Goal: Answer question/provide support: Share knowledge or assist other users

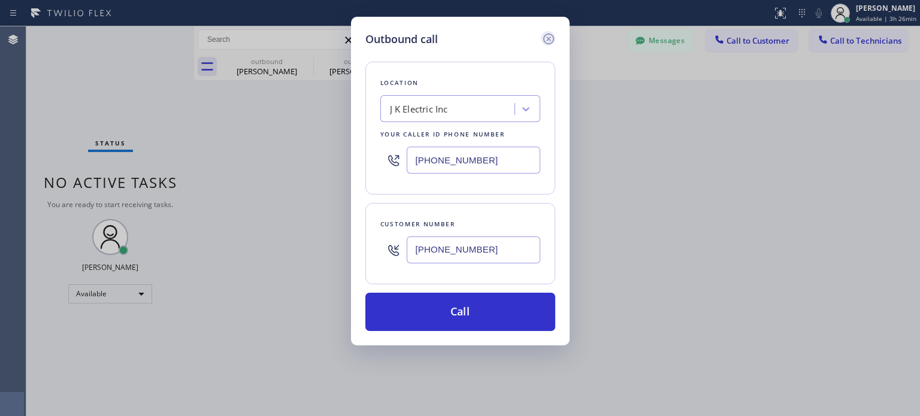
scroll to position [6037, 0]
click at [548, 38] on icon at bounding box center [547, 39] width 11 height 11
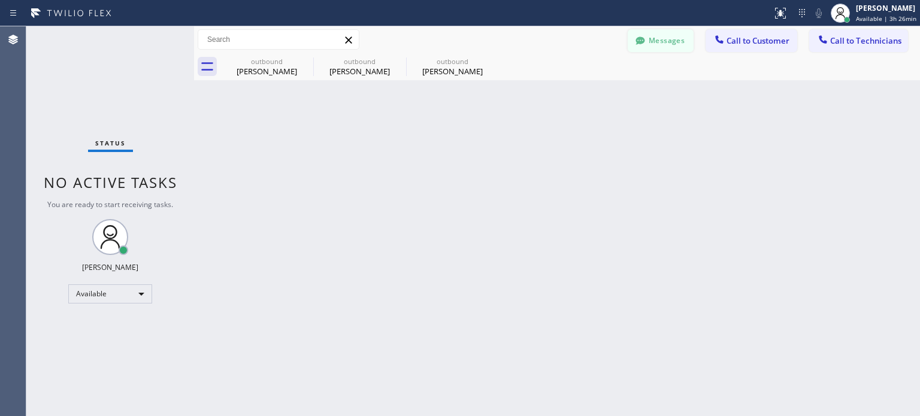
click at [666, 41] on button "Messages" at bounding box center [660, 40] width 66 height 23
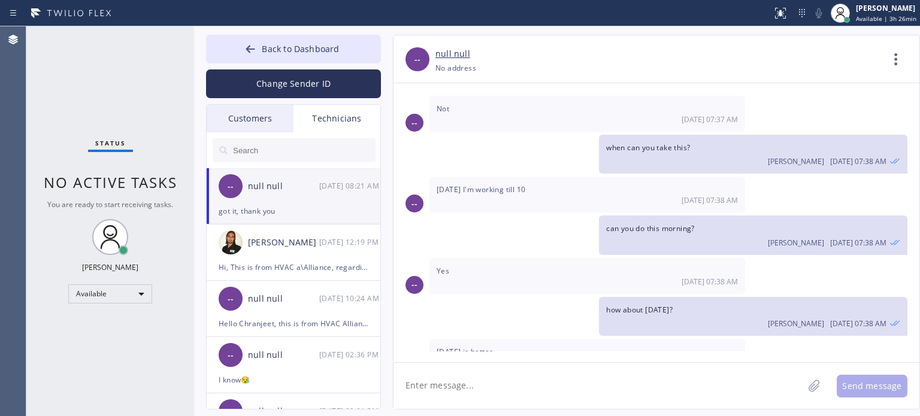
click at [250, 119] on div "Customers" at bounding box center [250, 119] width 87 height 28
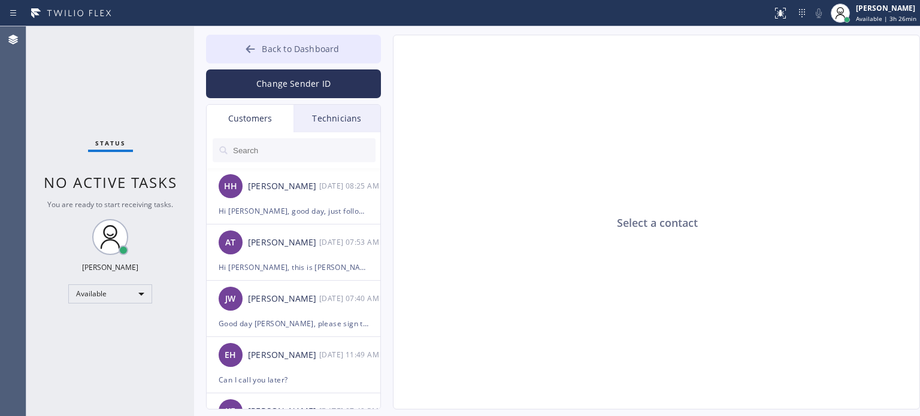
click at [266, 54] on button "Back to Dashboard" at bounding box center [293, 49] width 175 height 29
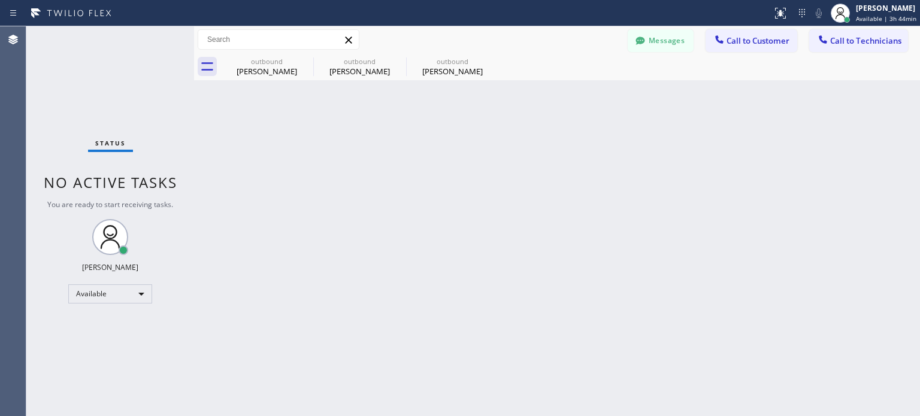
drag, startPoint x: 744, startPoint y: 260, endPoint x: 662, endPoint y: 202, distance: 100.5
click at [744, 259] on div "Back to Dashboard Change Sender ID Customers Technicians HH [PERSON_NAME] [DATE…" at bounding box center [557, 221] width 726 height 390
click at [732, 47] on button "Call to Customer" at bounding box center [751, 40] width 92 height 23
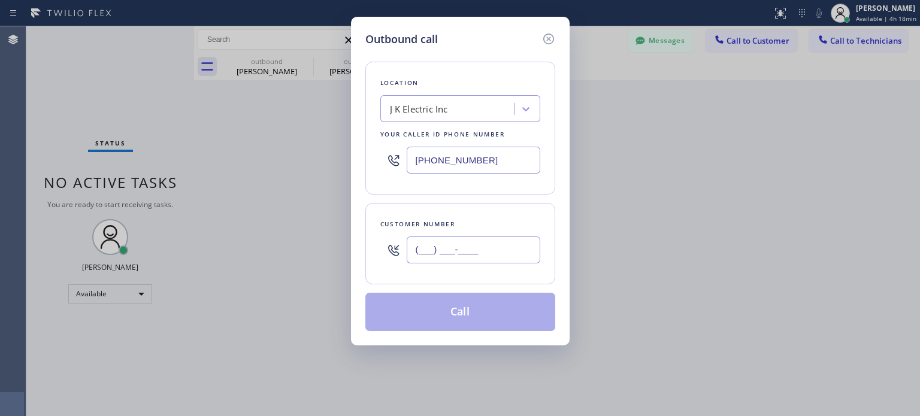
click at [452, 255] on input "(___) ___-____" at bounding box center [474, 249] width 134 height 27
paste input "862) 299-9571"
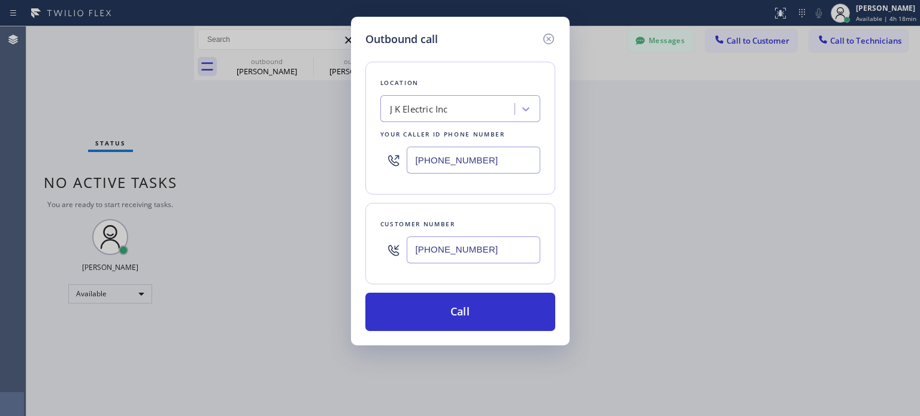
type input "[PHONE_NUMBER]"
drag, startPoint x: 483, startPoint y: 174, endPoint x: 482, endPoint y: 160, distance: 14.4
click at [483, 174] on div "[PHONE_NUMBER]" at bounding box center [460, 160] width 160 height 39
click at [482, 159] on input "[PHONE_NUMBER]" at bounding box center [474, 160] width 134 height 27
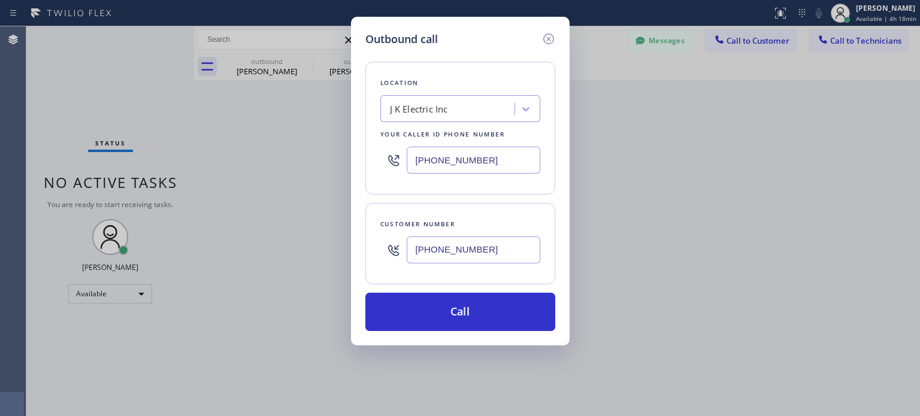
click at [483, 160] on input "[PHONE_NUMBER]" at bounding box center [474, 160] width 134 height 27
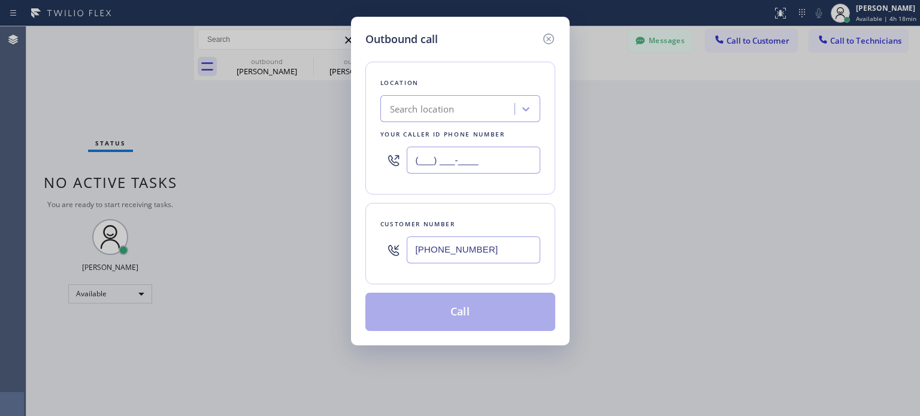
type input "(___) ___-____"
click at [478, 120] on div "Search location" at bounding box center [460, 108] width 160 height 27
click at [474, 110] on div "Search location" at bounding box center [449, 109] width 131 height 21
paste input "Electric Prime Star Roselle(Apex Electrical Contractors)"
type input "Electric Prime Star Roselle(Apex Electrical Contractors)"
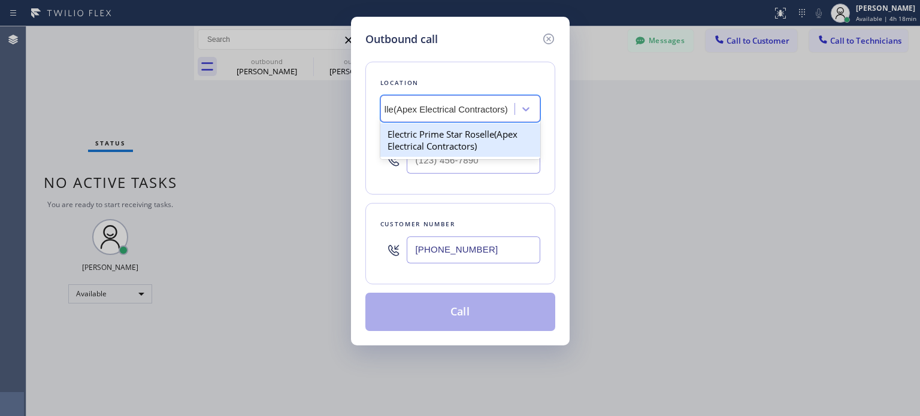
click at [457, 138] on div "Electric Prime Star Roselle(Apex Electrical Contractors)" at bounding box center [460, 140] width 160 height 34
type input "[PHONE_NUMBER]"
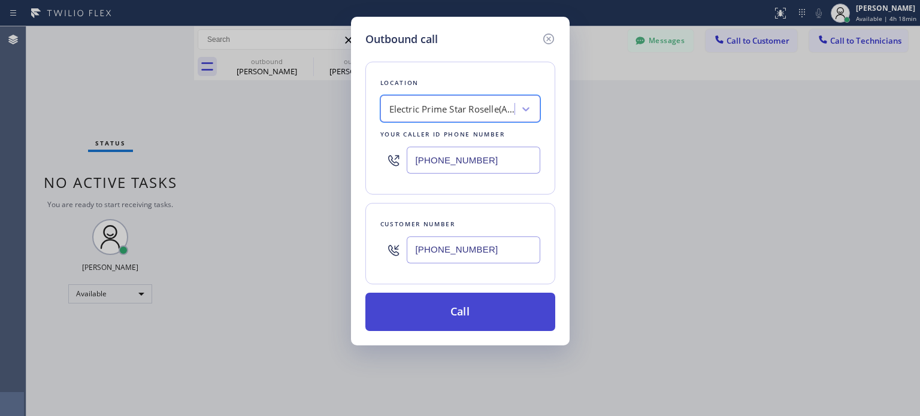
click at [468, 296] on button "Call" at bounding box center [460, 312] width 190 height 38
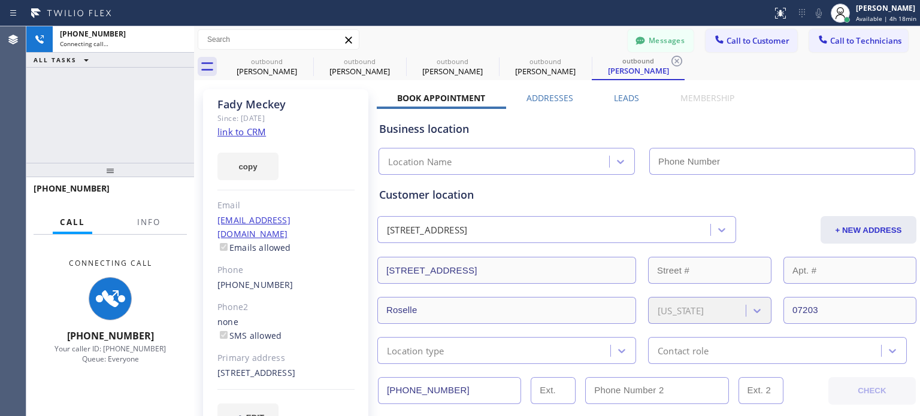
type input "[PHONE_NUMBER]"
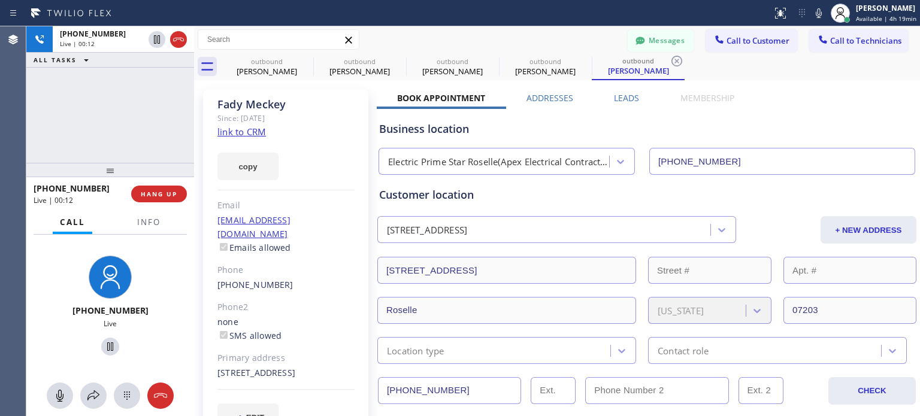
click at [726, 96] on label "Membership" at bounding box center [707, 97] width 54 height 11
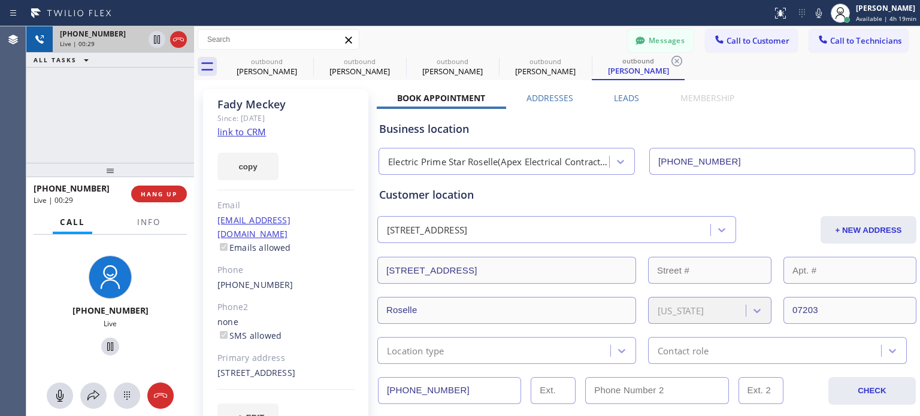
click at [176, 43] on icon at bounding box center [178, 39] width 14 height 14
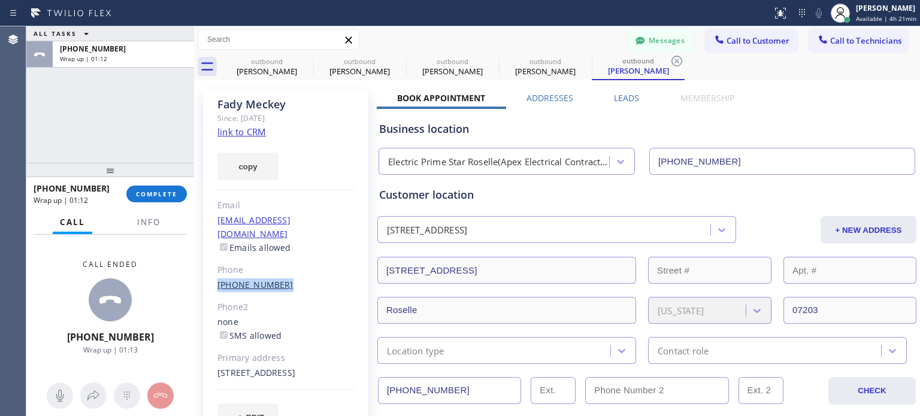
copy link "[PHONE_NUMBER]"
drag, startPoint x: 211, startPoint y: 273, endPoint x: 272, endPoint y: 273, distance: 61.1
click at [275, 275] on div "[PERSON_NAME] Since: [DATE] link to CRM copy Email [EMAIL_ADDRESS][DOMAIN_NAME]…" at bounding box center [285, 267] width 165 height 356
click at [168, 195] on span "COMPLETE" at bounding box center [156, 194] width 41 height 8
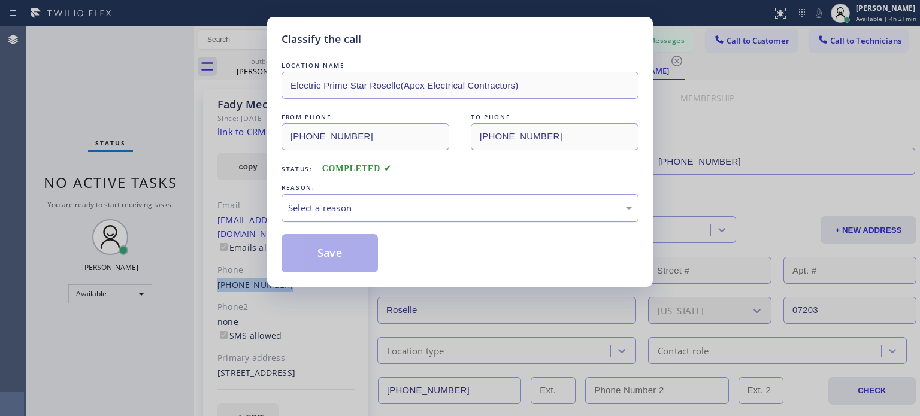
click at [366, 202] on div "Select a reason" at bounding box center [460, 208] width 344 height 14
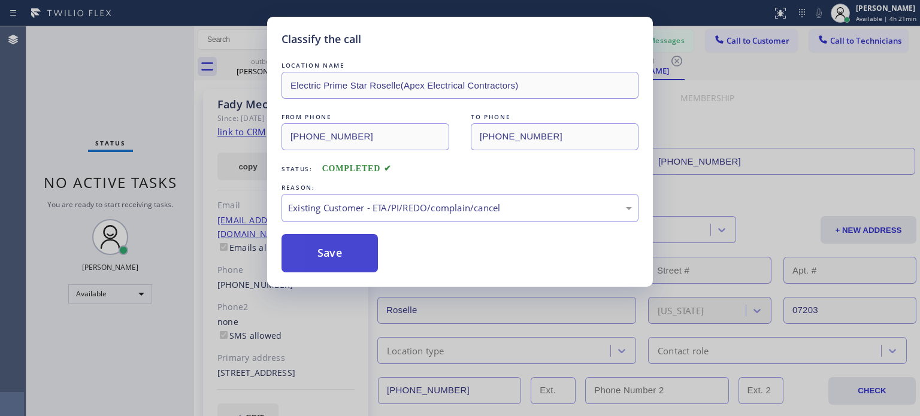
click at [354, 251] on button "Save" at bounding box center [329, 253] width 96 height 38
